Goal: Task Accomplishment & Management: Use online tool/utility

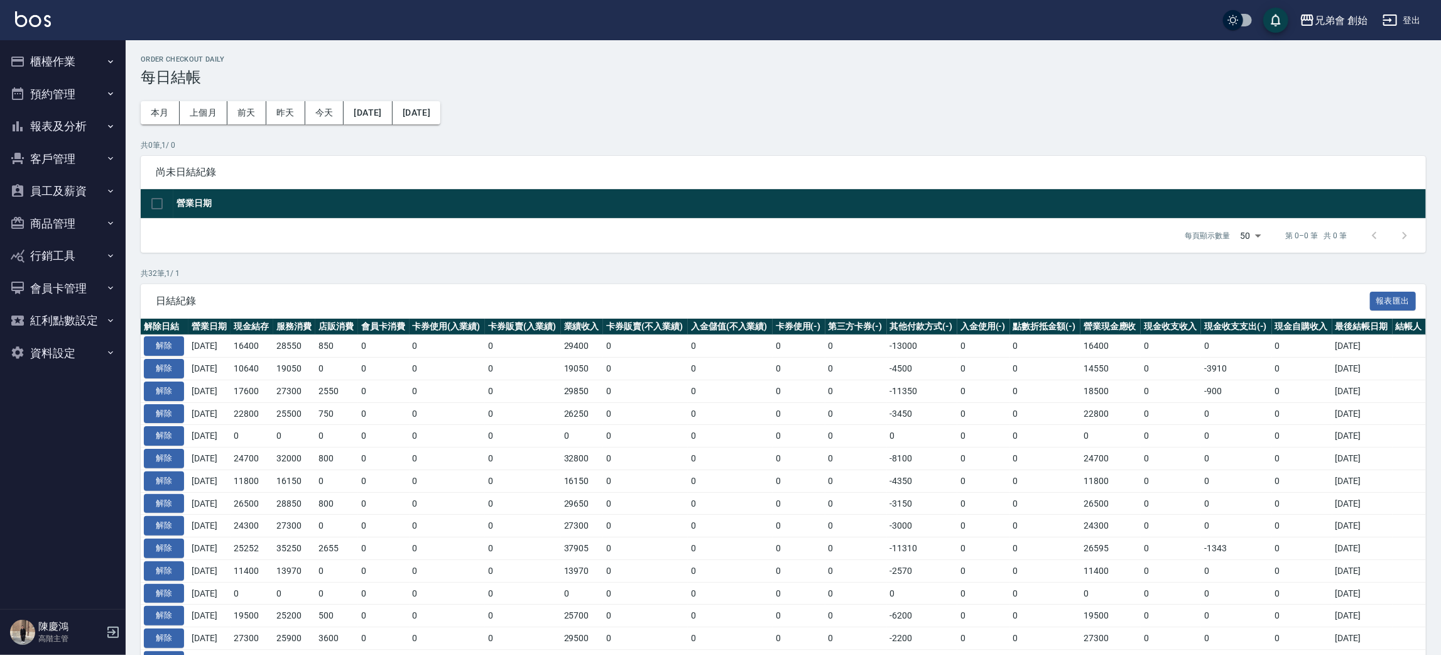
click at [44, 68] on button "櫃檯作業" at bounding box center [63, 61] width 116 height 33
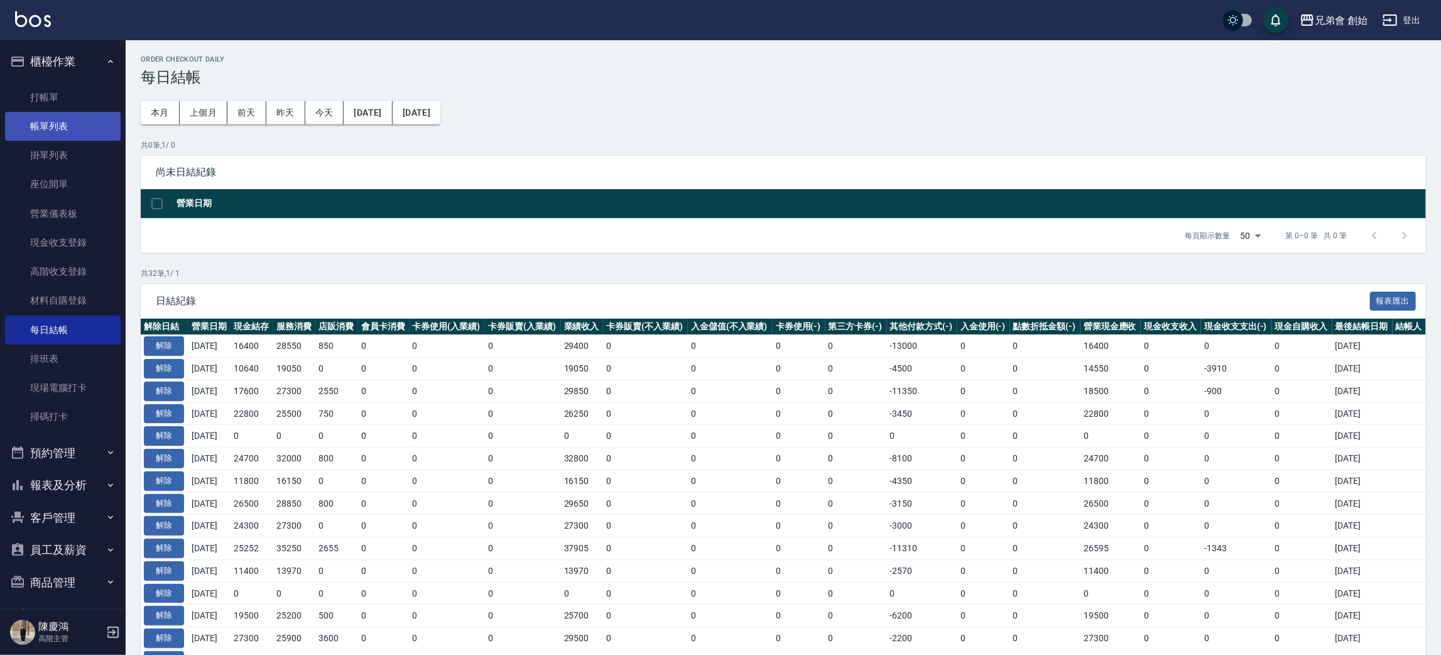
click at [77, 127] on link "帳單列表" at bounding box center [63, 126] width 116 height 29
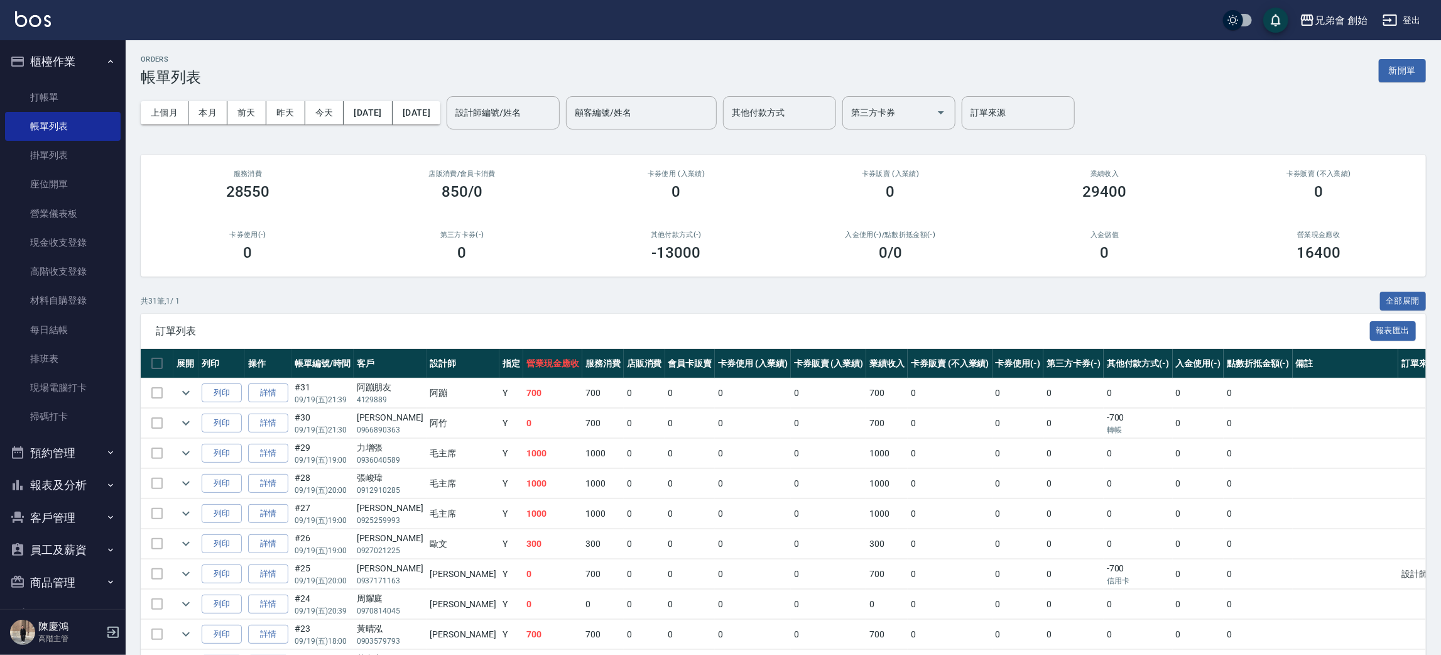
click at [546, 90] on div "上個月 本月 [DATE] [DATE] [DATE] [DATE] [DATE] 設計師編號/姓名 設計師編號/姓名 顧客編號/姓名 顧客編號/姓名 其他付…" at bounding box center [783, 112] width 1285 height 53
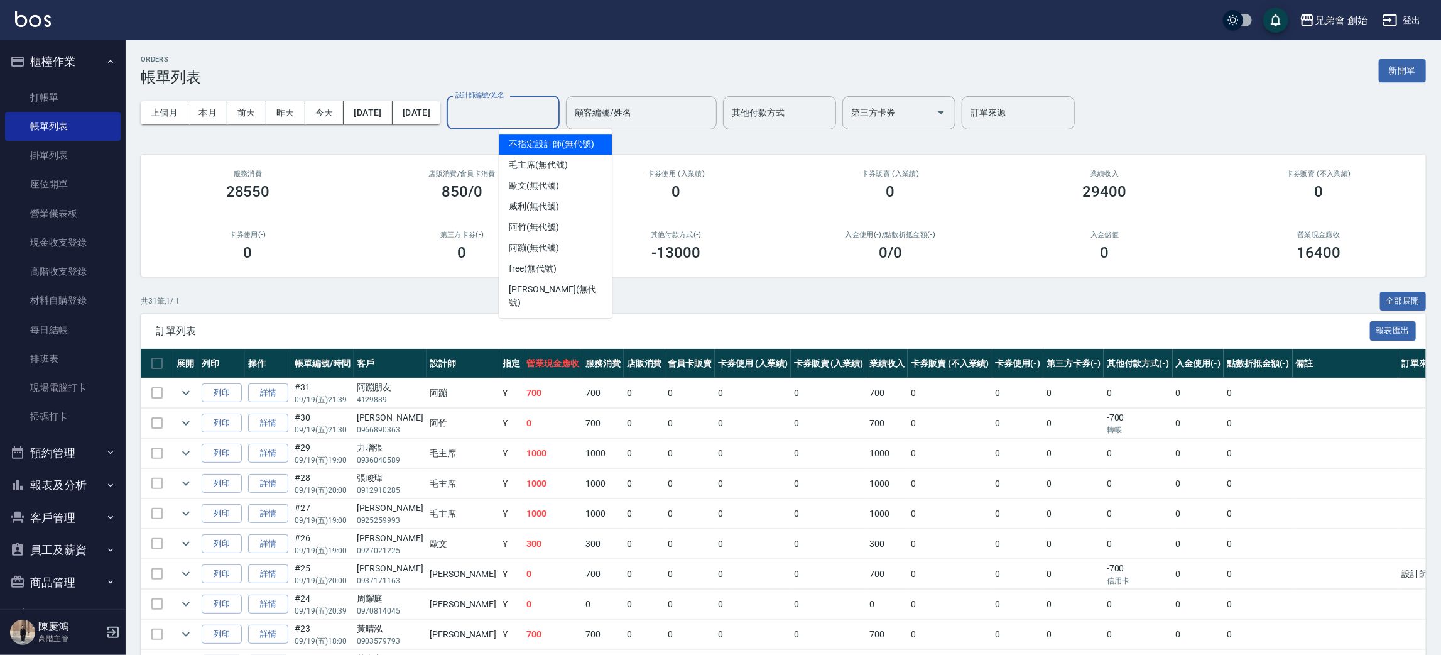
click at [546, 111] on div "設計師編號/姓名 設計師編號/姓名" at bounding box center [503, 112] width 113 height 33
click at [576, 236] on div "阿竹 (無代號)" at bounding box center [555, 227] width 113 height 21
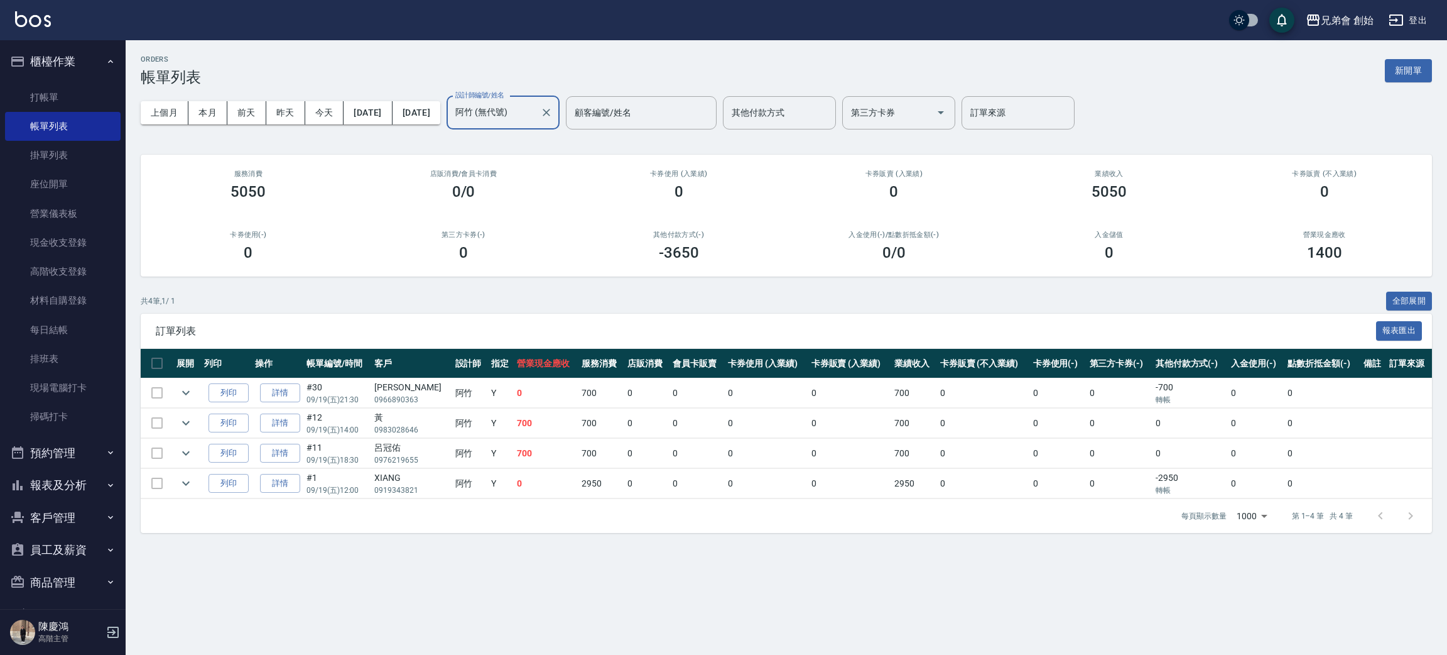
click at [535, 123] on input "阿竹 (無代號)" at bounding box center [493, 113] width 83 height 22
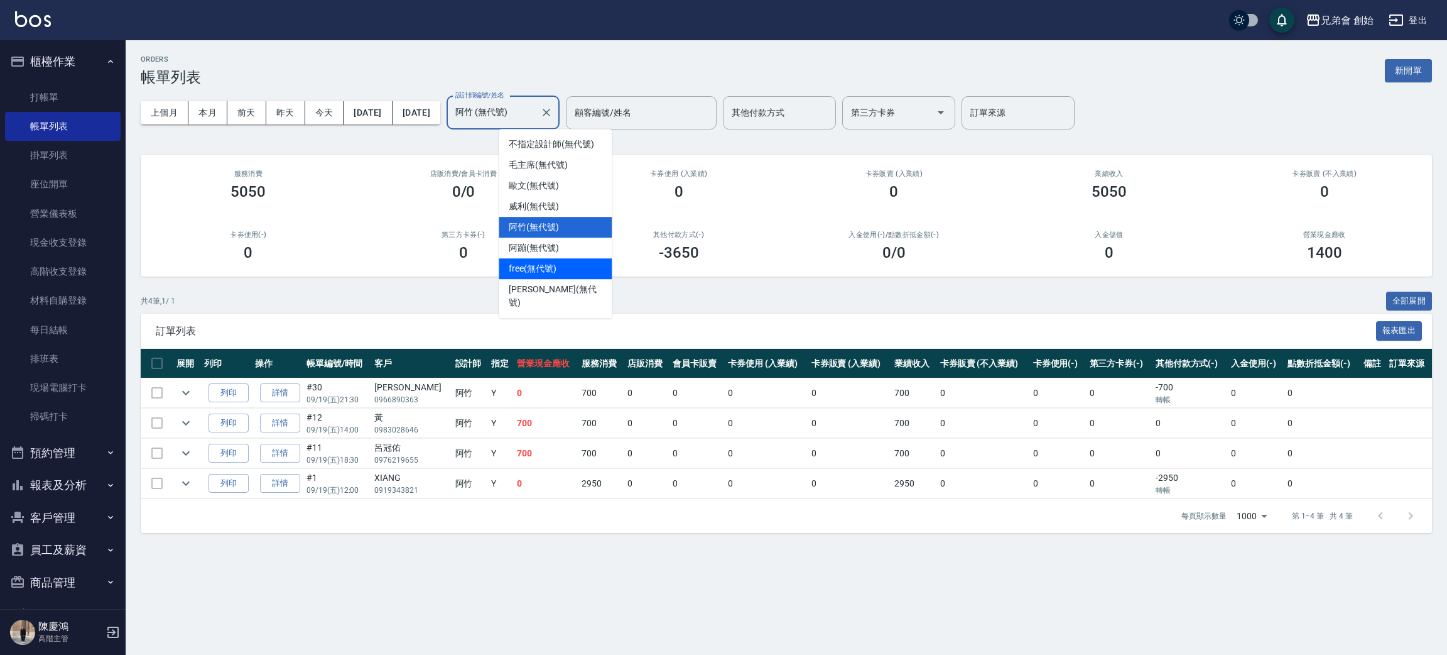
click at [565, 254] on div "阿蹦 (無代號)" at bounding box center [555, 247] width 113 height 21
type input "阿蹦(無代號)"
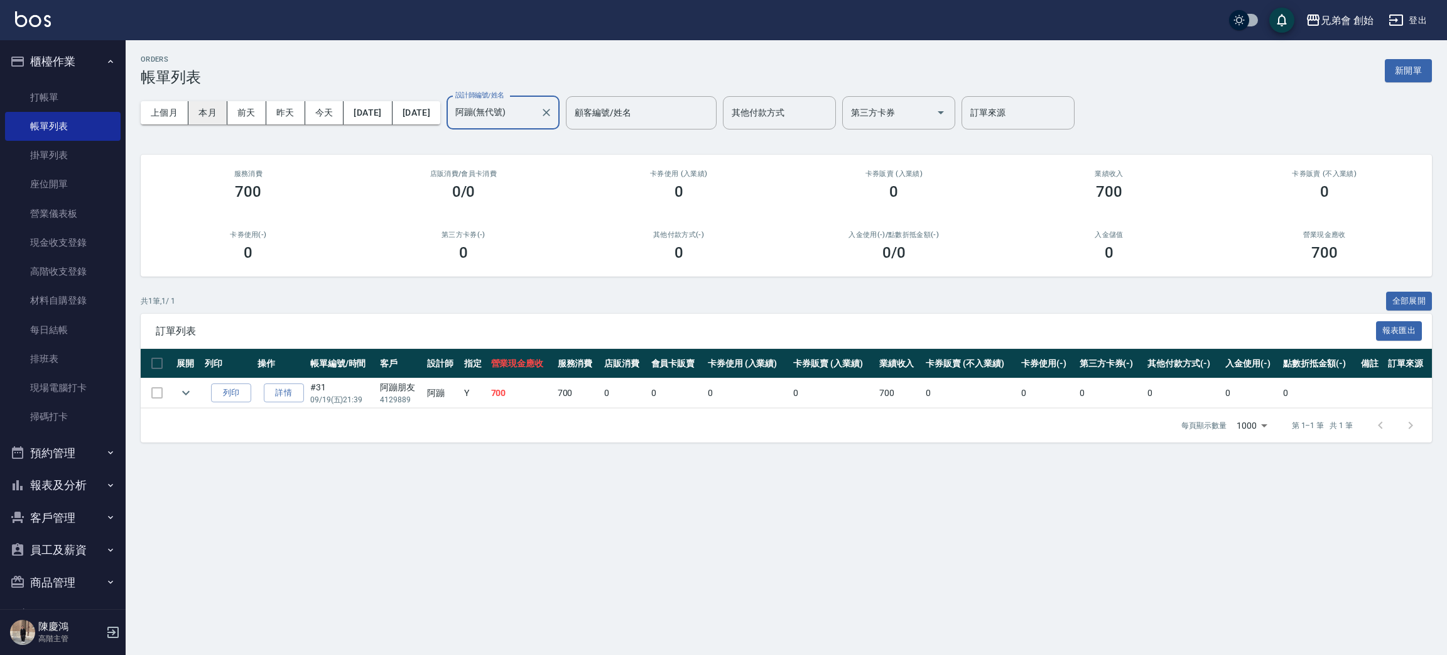
click at [215, 119] on button "本月" at bounding box center [207, 112] width 39 height 23
